Goal: Transaction & Acquisition: Purchase product/service

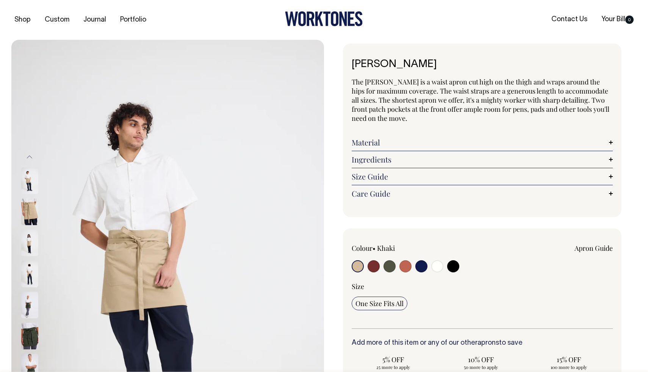
click at [453, 269] on input "radio" at bounding box center [453, 266] width 12 height 12
radio input "true"
select select "Black"
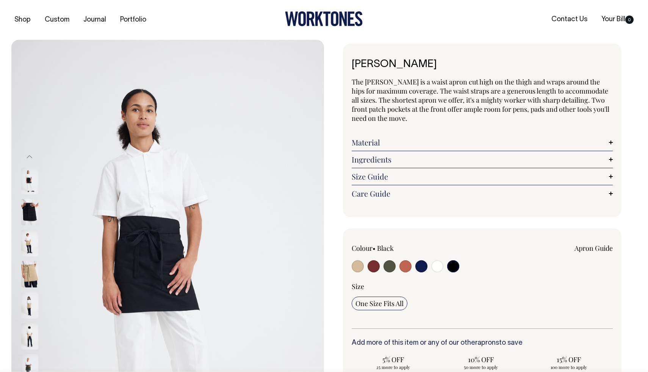
click at [443, 269] on label at bounding box center [437, 267] width 12 height 14
click at [443, 269] on input "radio" at bounding box center [437, 266] width 12 height 12
radio input "true"
select select "Off-White"
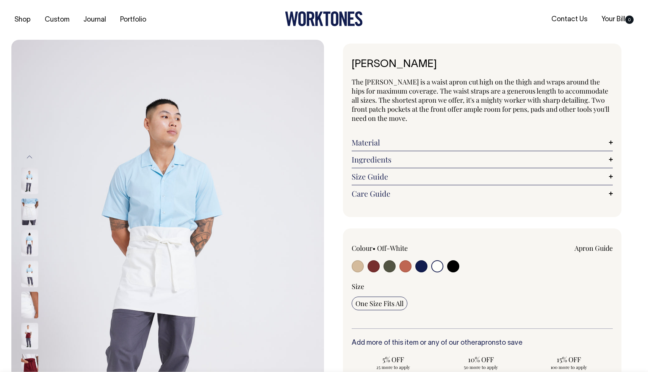
click at [418, 272] on label at bounding box center [421, 267] width 12 height 14
click at [418, 272] on input "radio" at bounding box center [421, 266] width 12 height 12
radio input "true"
select select "Dark Navy"
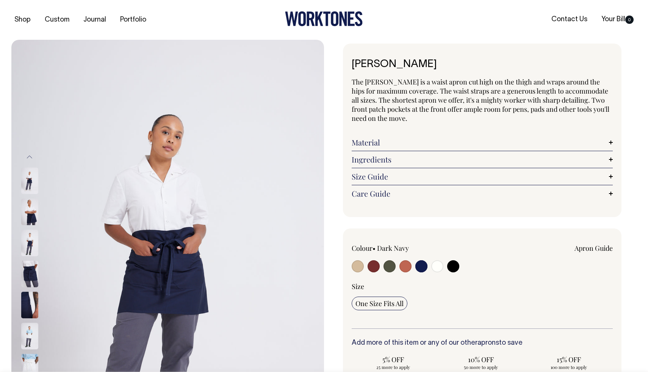
click at [401, 270] on input "radio" at bounding box center [405, 266] width 12 height 12
radio input "true"
select select "Rust"
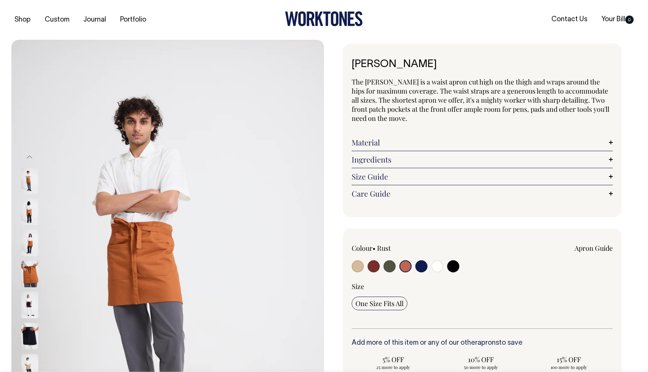
click at [388, 270] on input "radio" at bounding box center [389, 266] width 12 height 12
radio input "true"
radio input "false"
select select "Olive"
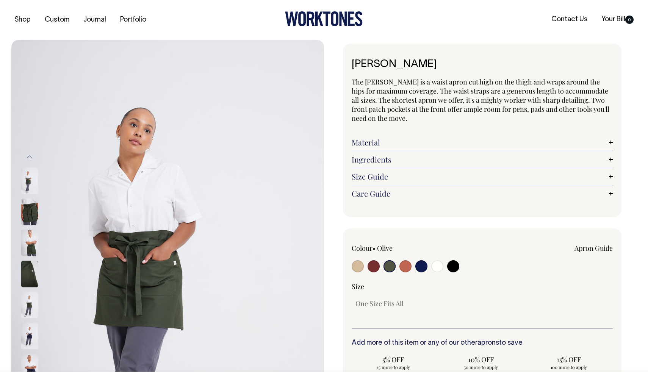
click at [21, 253] on img at bounding box center [29, 243] width 17 height 27
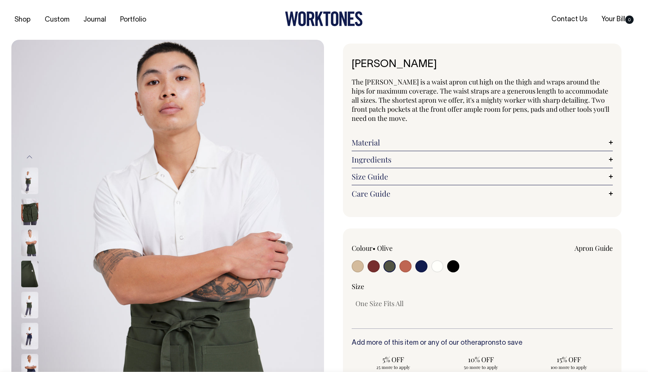
click at [28, 251] on img at bounding box center [29, 243] width 17 height 27
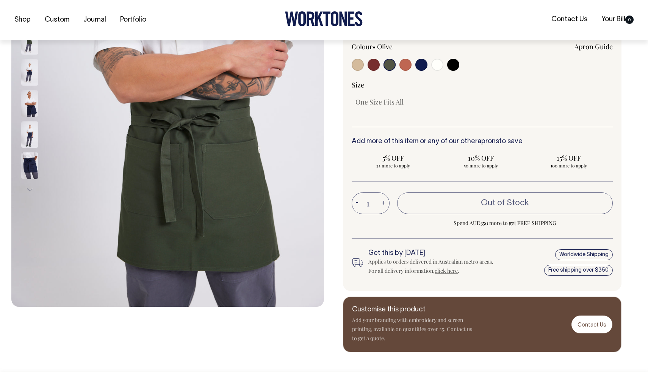
click at [424, 70] on label at bounding box center [421, 66] width 12 height 14
click at [424, 70] on input "radio" at bounding box center [421, 65] width 12 height 12
radio input "true"
select select "Dark Navy"
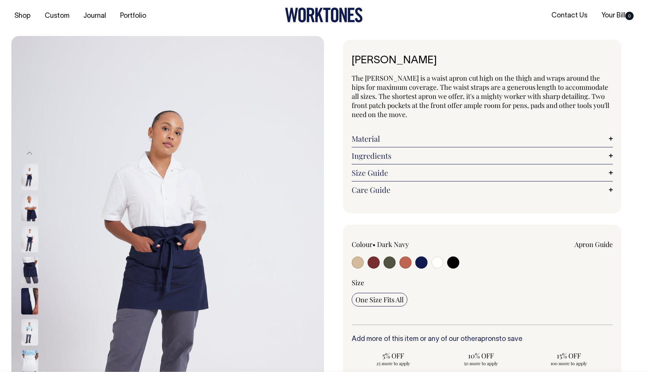
scroll to position [2, 0]
